Goal: Feedback & Contribution: Submit feedback/report problem

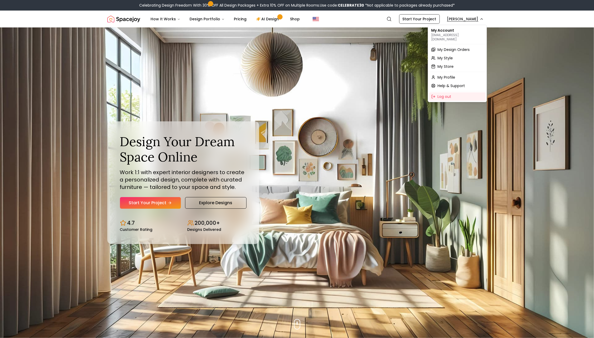
click at [452, 47] on span "My Design Orders" at bounding box center [454, 49] width 32 height 5
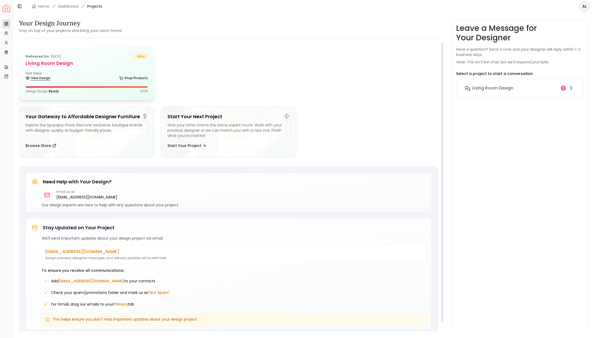
click at [44, 78] on link "View Design" at bounding box center [38, 77] width 25 height 7
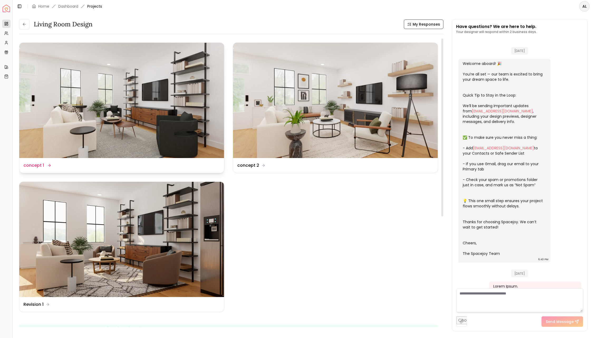
scroll to position [860, 0]
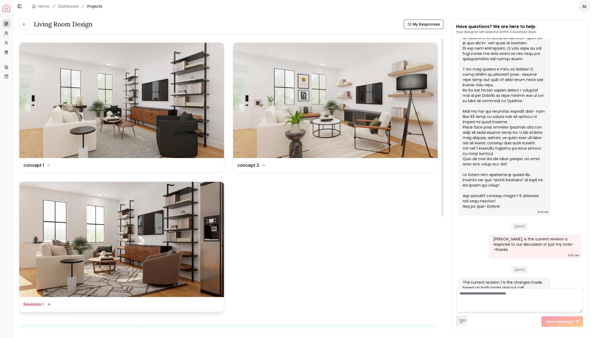
click at [81, 232] on img at bounding box center [121, 239] width 205 height 115
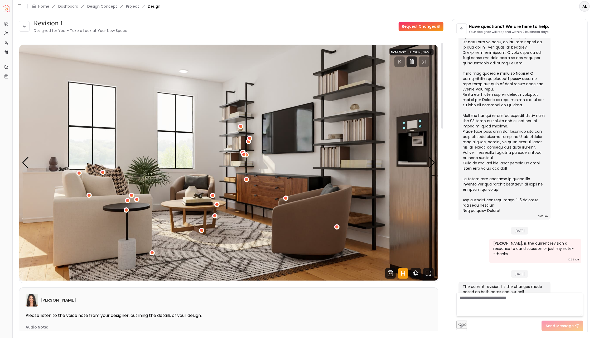
scroll to position [35, 0]
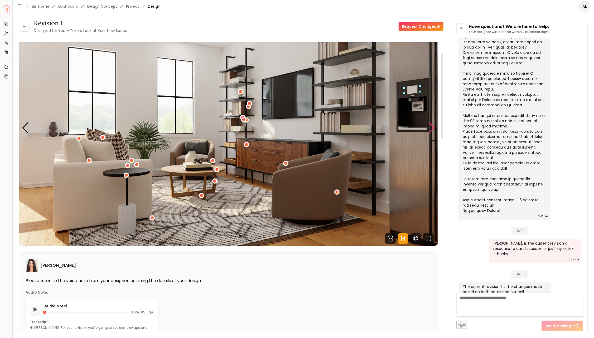
click at [434, 129] on div "Next slide" at bounding box center [431, 128] width 7 height 12
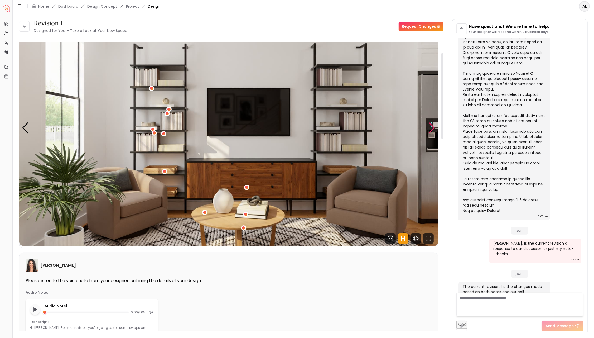
click at [434, 129] on div "Next slide" at bounding box center [431, 128] width 7 height 12
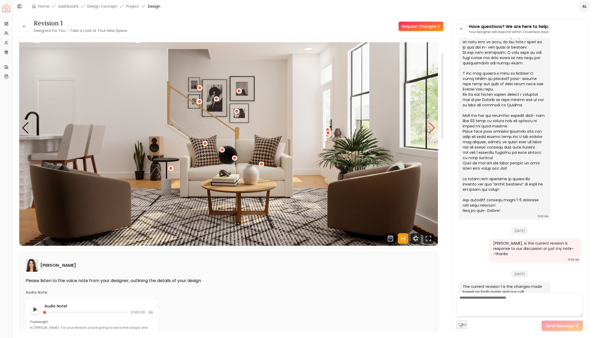
click at [432, 130] on div "Next slide" at bounding box center [431, 128] width 7 height 12
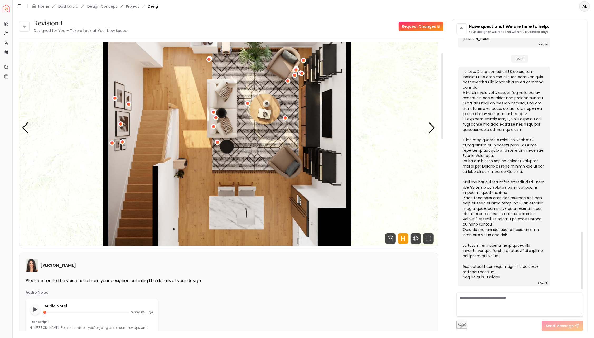
scroll to position [863, 0]
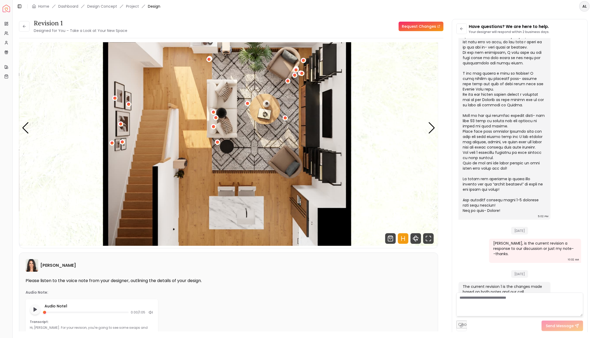
click at [474, 297] on textarea at bounding box center [519, 304] width 127 height 24
click at [27, 132] on div "Previous slide" at bounding box center [25, 128] width 7 height 12
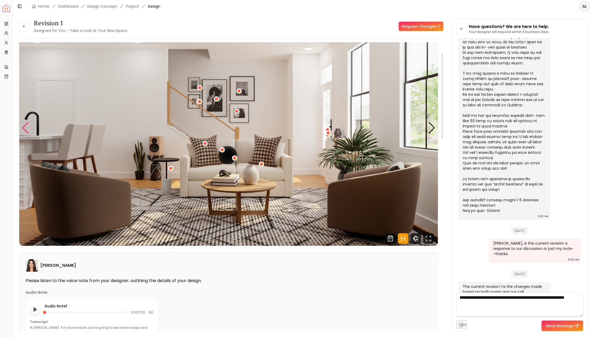
click at [27, 132] on div "Previous slide" at bounding box center [25, 128] width 7 height 12
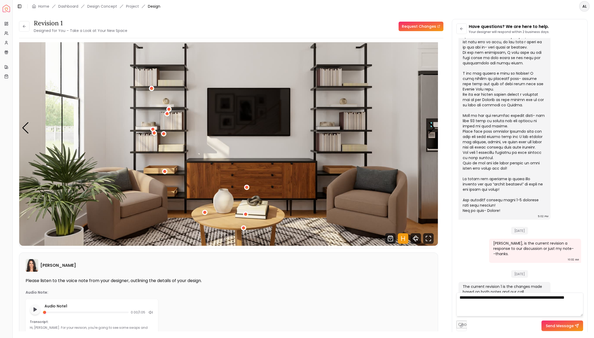
click at [561, 297] on textarea "**********" at bounding box center [519, 304] width 127 height 24
click at [476, 306] on textarea "**********" at bounding box center [519, 304] width 127 height 24
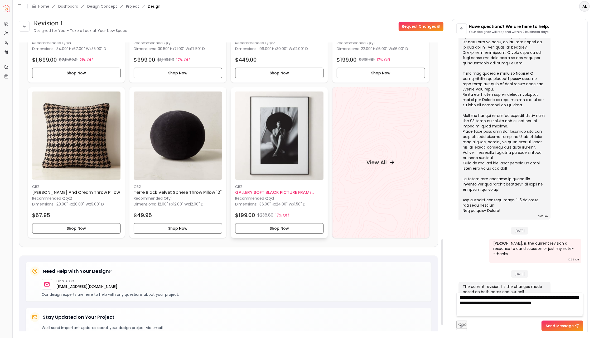
scroll to position [661, 0]
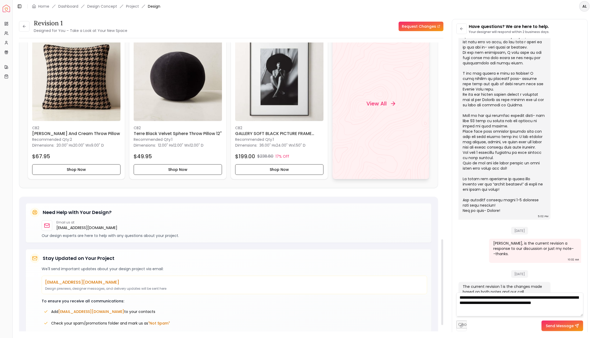
click at [384, 101] on h4 "View All" at bounding box center [376, 103] width 20 height 7
click at [581, 301] on textarea "**********" at bounding box center [519, 304] width 127 height 24
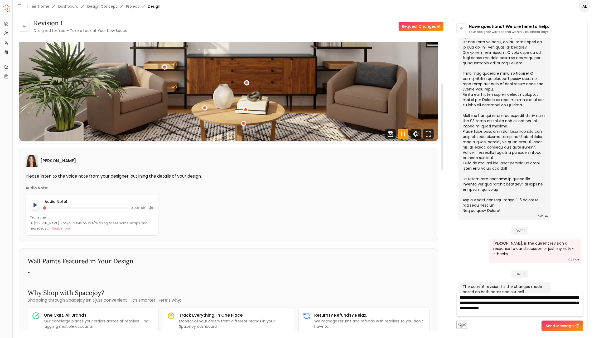
scroll to position [104, 0]
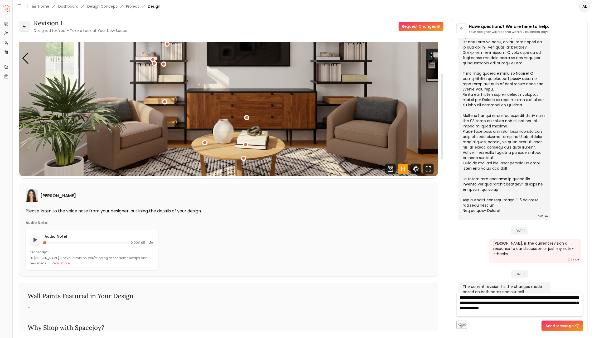
type textarea "**********"
click at [23, 26] on icon at bounding box center [23, 26] width 1 height 2
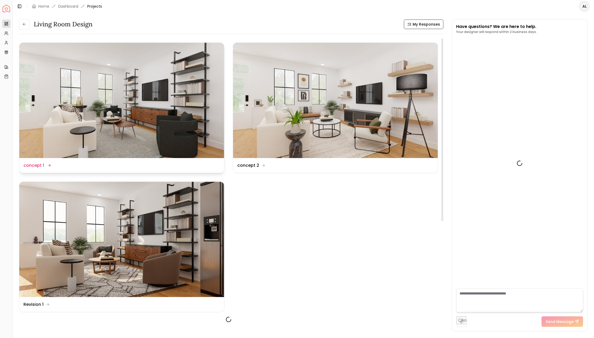
scroll to position [860, 0]
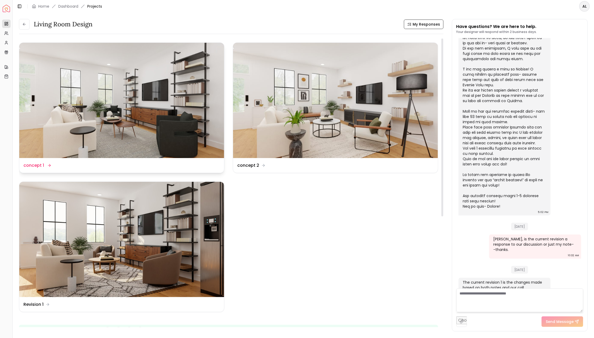
click at [135, 152] on img at bounding box center [121, 100] width 205 height 115
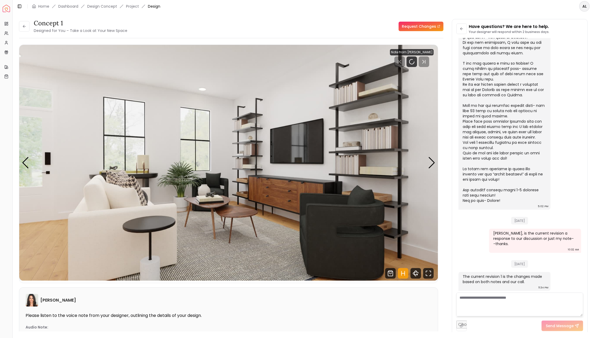
scroll to position [856, 0]
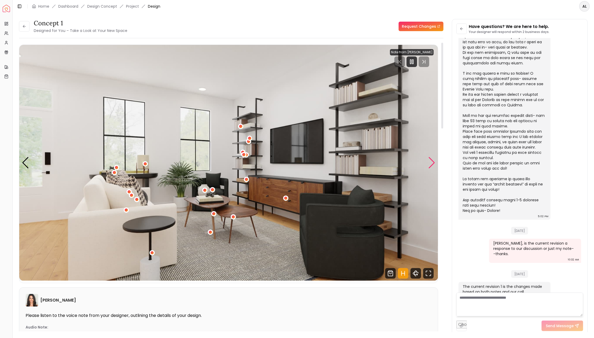
click at [430, 162] on div "Next slide" at bounding box center [431, 163] width 7 height 12
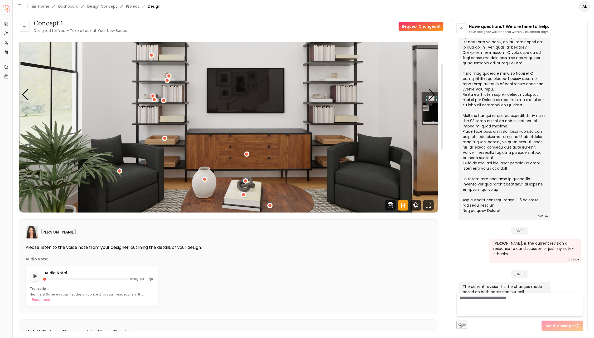
scroll to position [70, 0]
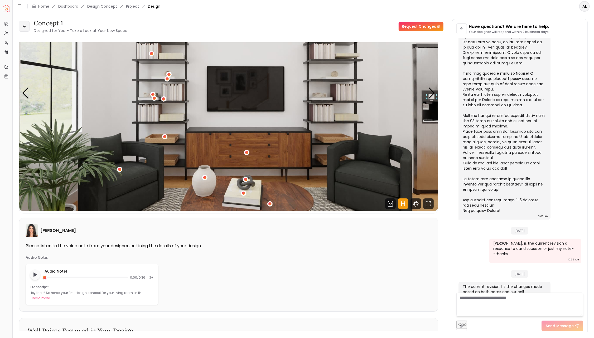
click at [26, 28] on icon at bounding box center [24, 26] width 4 height 4
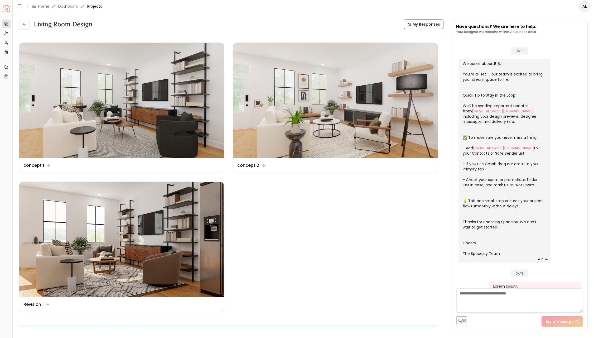
scroll to position [860, 0]
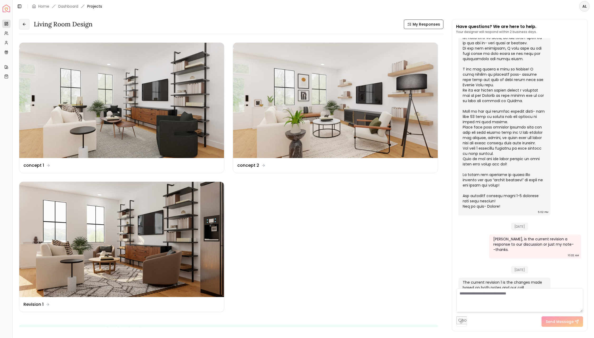
click at [24, 25] on icon at bounding box center [24, 24] width 4 height 4
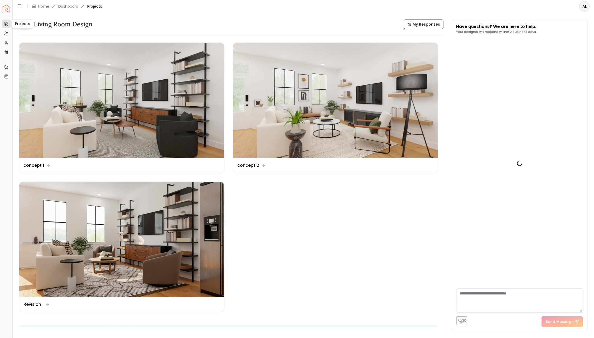
scroll to position [860, 0]
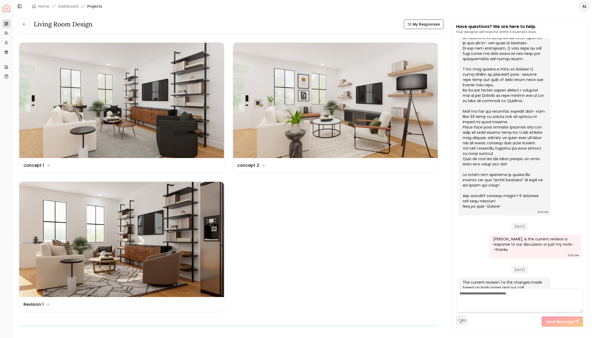
click at [477, 296] on textarea at bounding box center [519, 300] width 127 height 24
paste textarea "**********"
type textarea "**********"
click at [551, 322] on button "Send Message" at bounding box center [562, 321] width 42 height 11
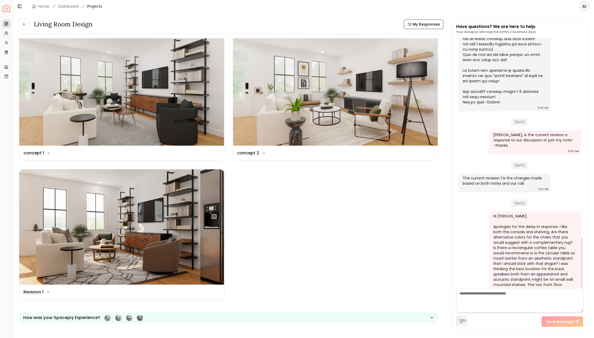
scroll to position [993, 0]
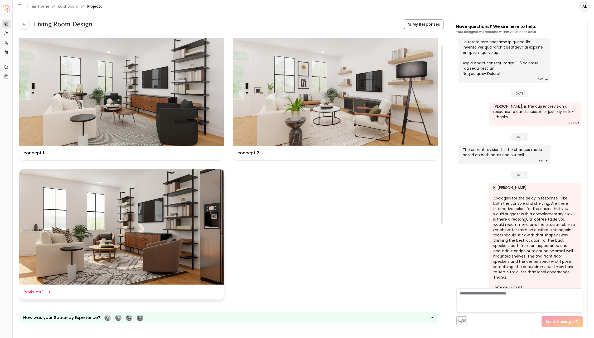
click at [46, 292] on div "Design Name Revision 1" at bounding box center [36, 292] width 26 height 6
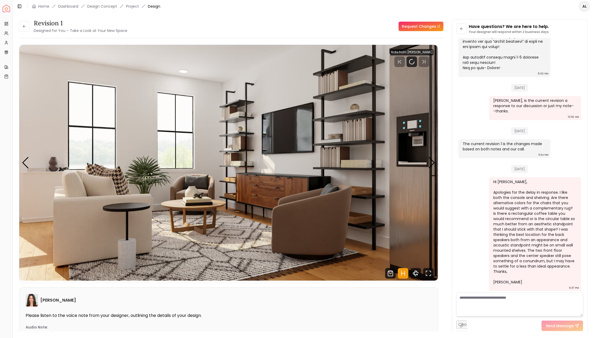
scroll to position [989, 0]
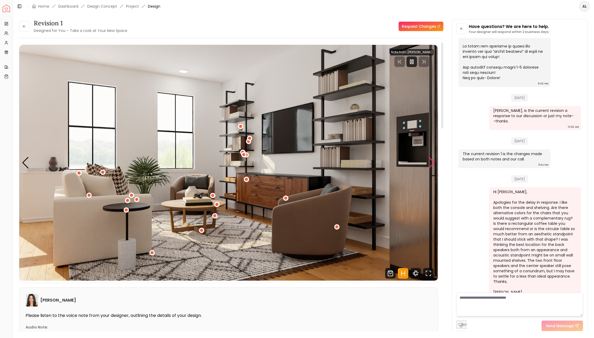
click at [434, 164] on div "Next slide" at bounding box center [431, 163] width 7 height 12
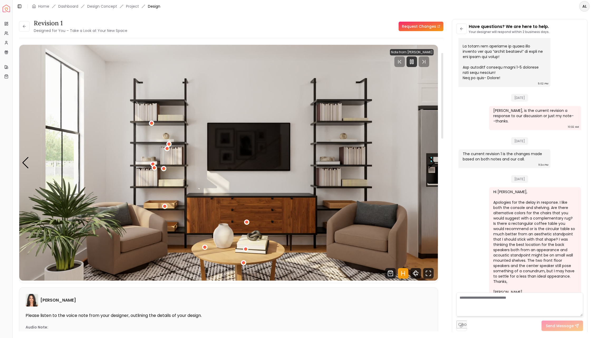
scroll to position [139, 0]
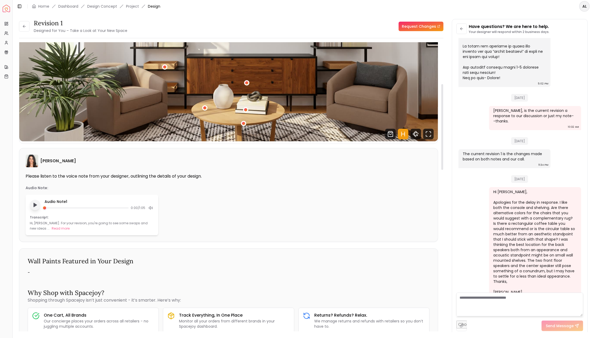
click at [36, 203] on icon "Play audio note" at bounding box center [34, 204] width 5 height 5
click at [37, 202] on icon "Pause audio note" at bounding box center [35, 205] width 6 height 6
click at [37, 202] on icon "Play audio note" at bounding box center [34, 204] width 5 height 5
click at [152, 205] on div at bounding box center [151, 208] width 6 height 6
click at [149, 208] on icon at bounding box center [151, 208] width 4 height 4
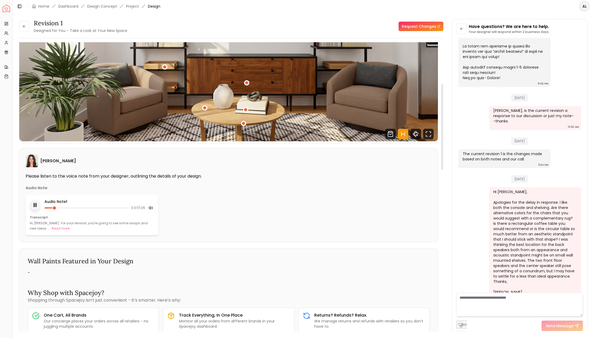
click at [149, 208] on icon at bounding box center [151, 208] width 4 height 4
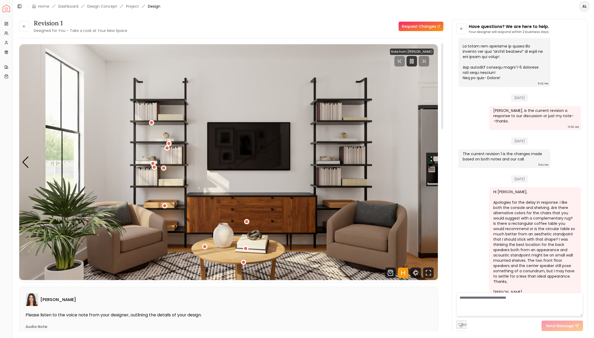
scroll to position [0, 0]
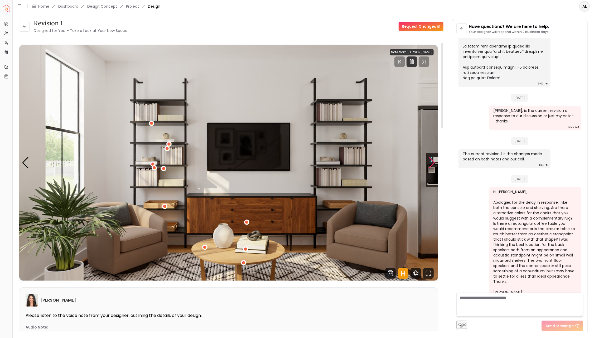
click at [430, 165] on div "Next slide" at bounding box center [431, 163] width 7 height 12
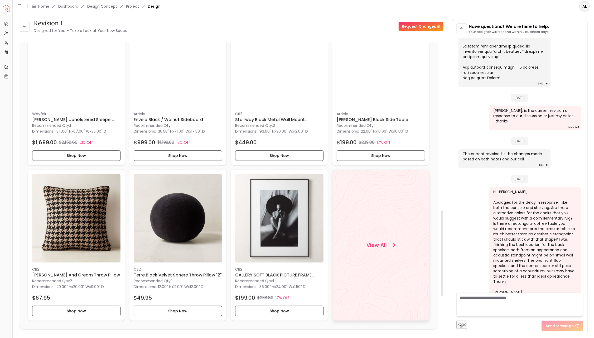
scroll to position [661, 0]
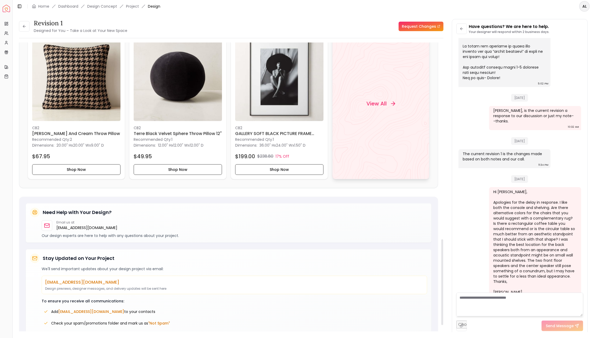
click at [384, 105] on h4 "View All" at bounding box center [376, 103] width 20 height 7
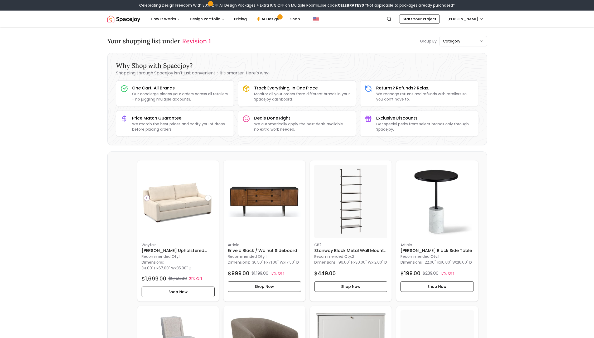
scroll to position [192, 0]
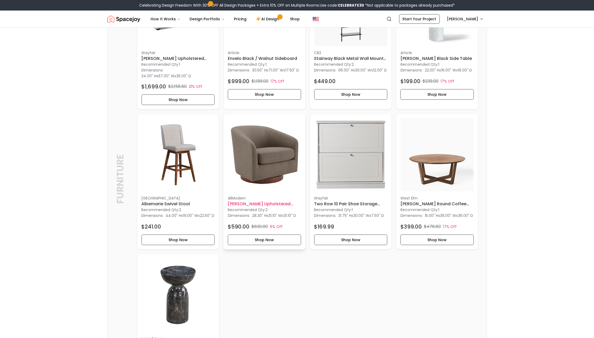
click at [260, 204] on h6 "[PERSON_NAME] Upholstered Swivel Barrel Chair" at bounding box center [264, 204] width 73 height 6
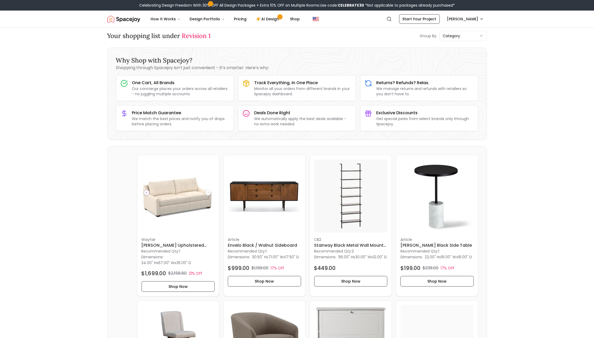
scroll to position [0, 0]
